Goal: Download file/media

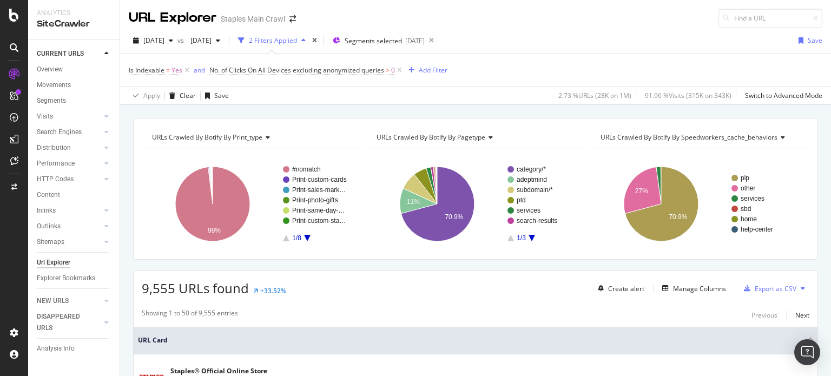
click at [643, 24] on div "URL Explorer Staples Main Crawl" at bounding box center [475, 14] width 711 height 28
click at [571, 26] on div "URL Explorer Staples Main Crawl" at bounding box center [475, 14] width 711 height 28
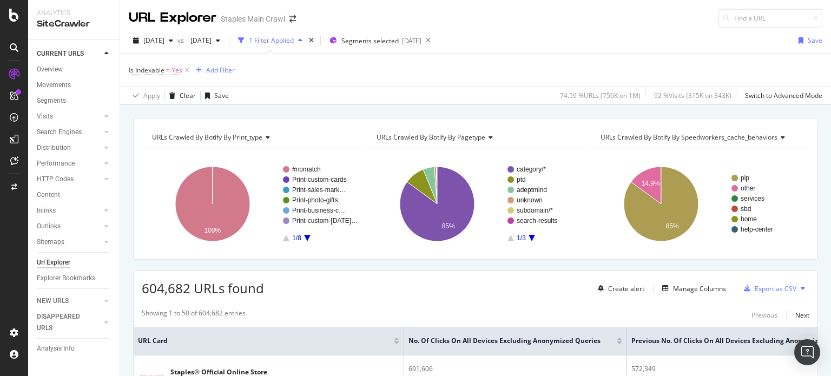
scroll to position [94, 0]
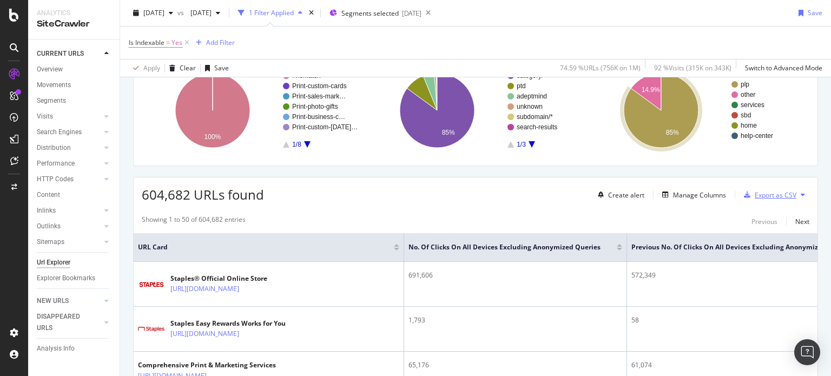
click at [761, 191] on div "Export as CSV" at bounding box center [776, 195] width 42 height 9
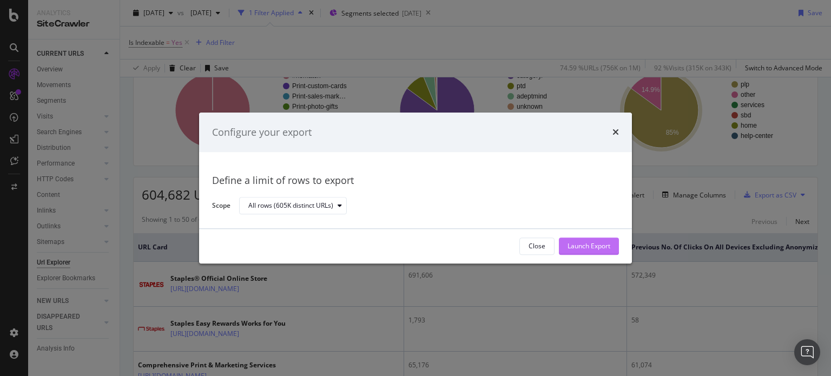
click at [591, 250] on div "Launch Export" at bounding box center [589, 246] width 43 height 9
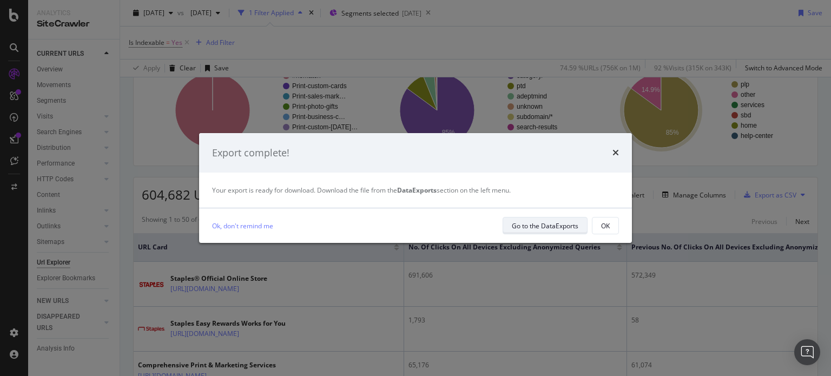
drag, startPoint x: 541, startPoint y: 225, endPoint x: 519, endPoint y: 228, distance: 22.5
click at [519, 228] on div "Go to the DataExports" at bounding box center [545, 225] width 67 height 9
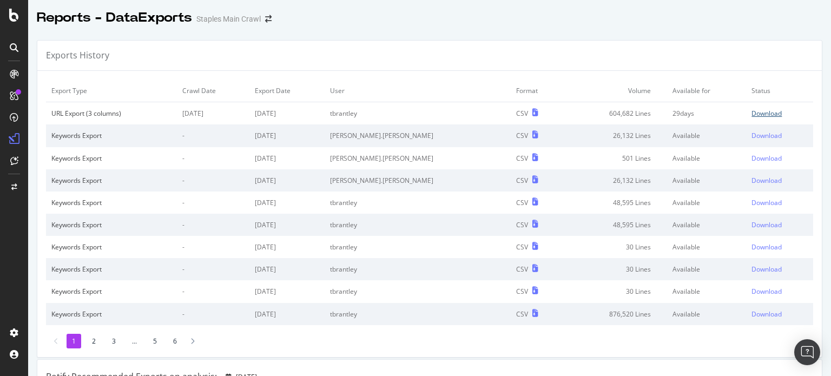
click at [752, 113] on div "Download" at bounding box center [767, 113] width 30 height 9
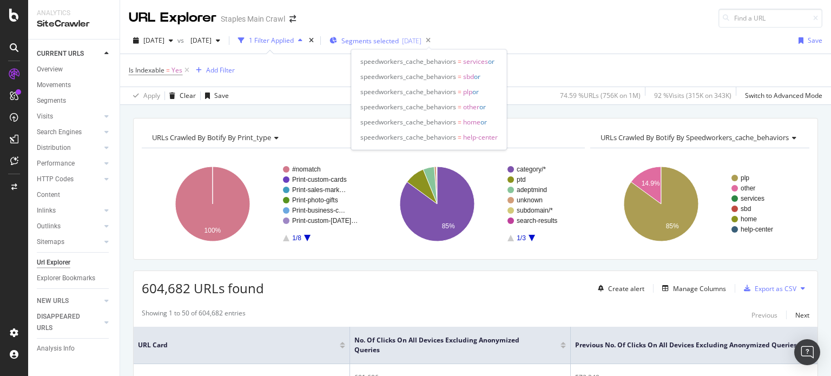
click at [399, 39] on span "Segments selected" at bounding box center [370, 40] width 57 height 9
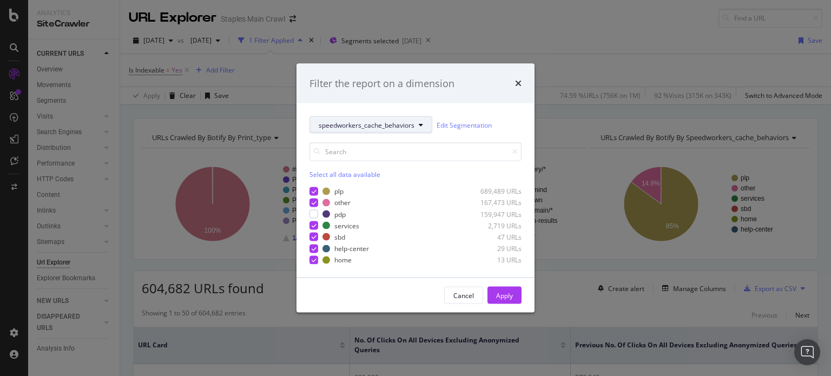
click at [424, 121] on button "speedworkers_cache_behaviors" at bounding box center [371, 124] width 123 height 17
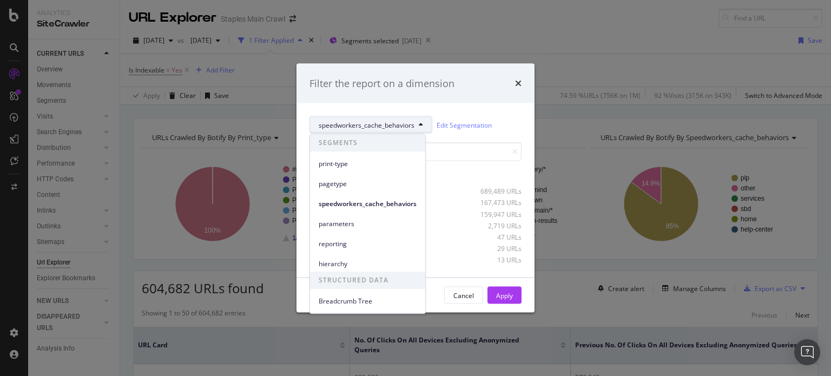
click at [411, 122] on span "speedworkers_cache_behaviors" at bounding box center [367, 124] width 96 height 9
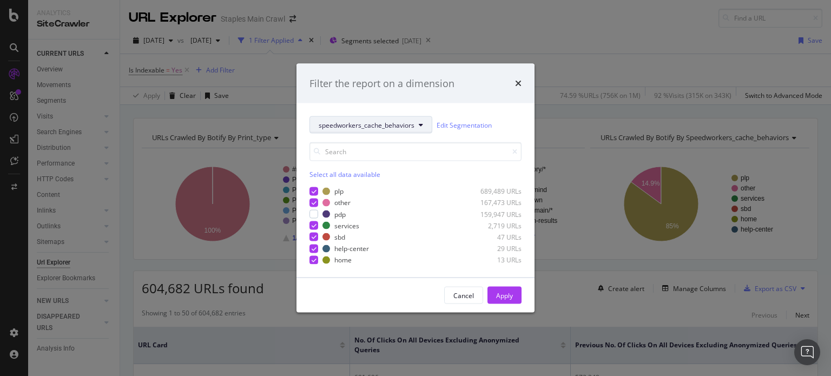
click at [411, 122] on span "speedworkers_cache_behaviors" at bounding box center [367, 124] width 96 height 9
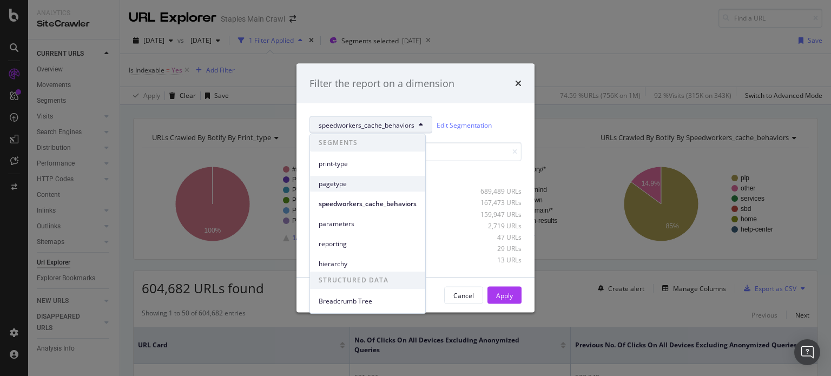
click at [327, 184] on span "pagetype" at bounding box center [368, 184] width 98 height 10
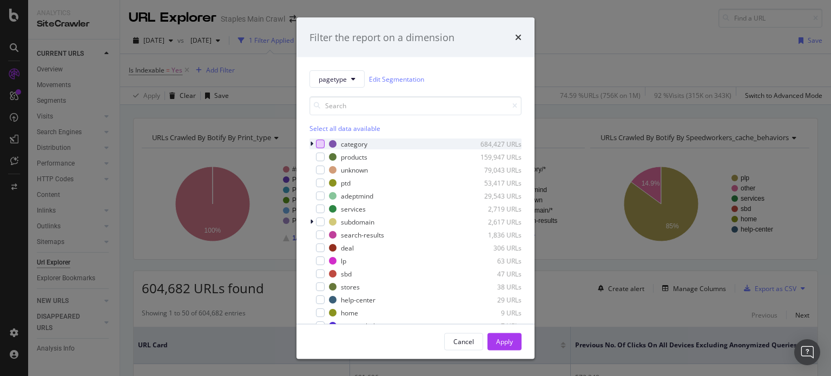
click at [319, 145] on div "modal" at bounding box center [320, 144] width 9 height 9
click at [320, 141] on icon "modal" at bounding box center [320, 143] width 5 height 5
click at [323, 171] on div "modal" at bounding box center [320, 170] width 9 height 9
click at [502, 336] on div "Apply" at bounding box center [504, 341] width 17 height 16
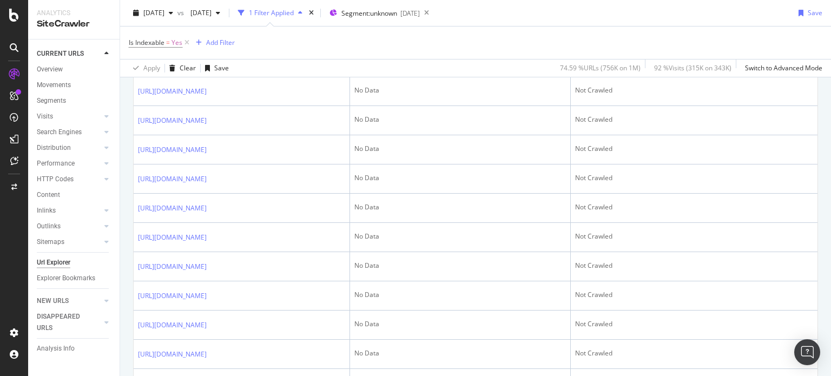
scroll to position [1230, 0]
